Goal: Navigation & Orientation: Find specific page/section

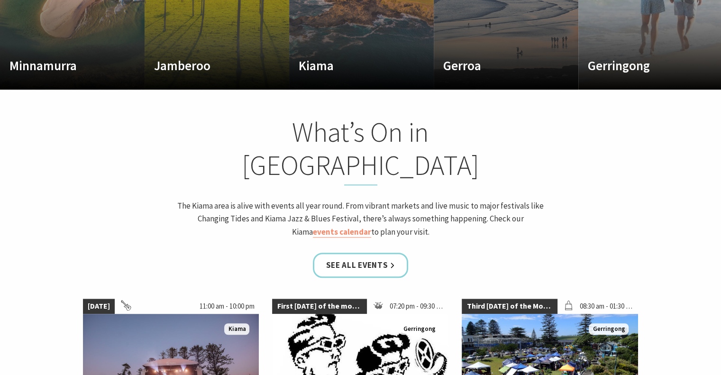
scroll to position [589, 0]
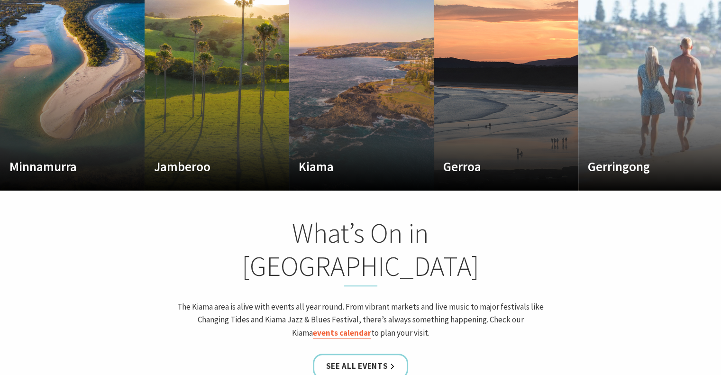
click at [371, 327] on link "events calendar" at bounding box center [342, 332] width 58 height 11
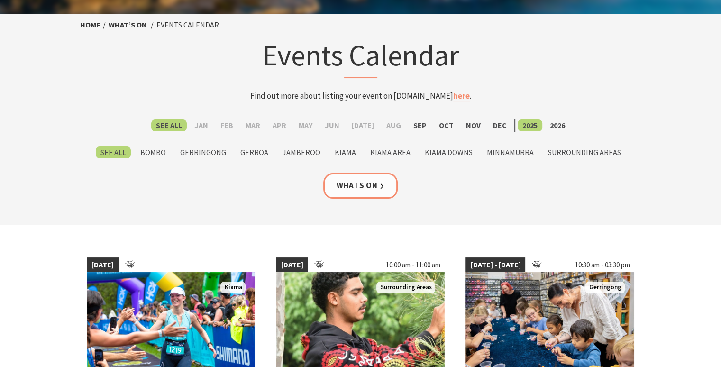
scroll to position [31, 0]
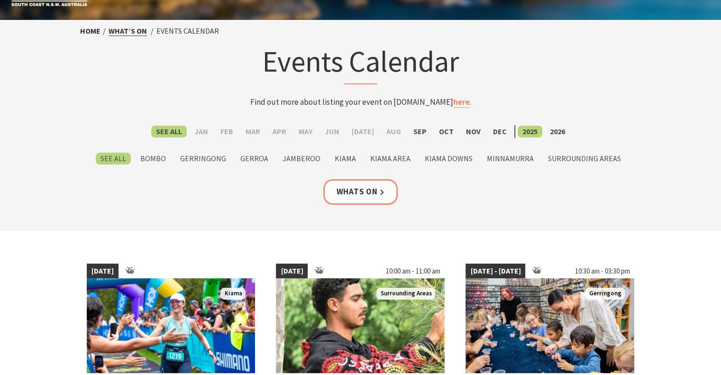
click at [126, 28] on link "What’s On" at bounding box center [128, 31] width 38 height 10
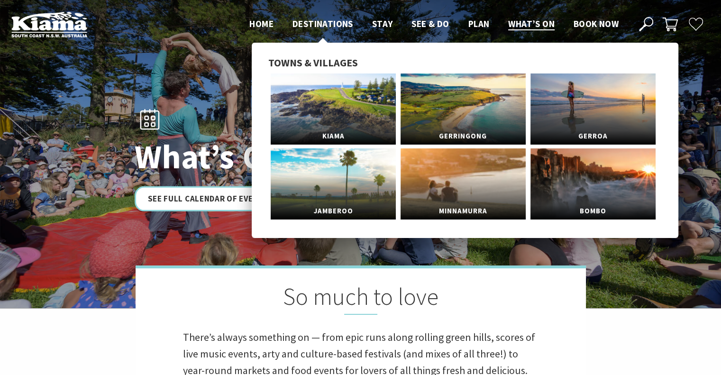
click at [314, 28] on span "Destinations" at bounding box center [322, 23] width 61 height 11
